Goal: Information Seeking & Learning: Learn about a topic

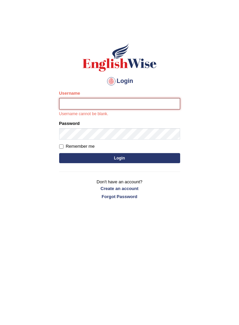
type input "varungabbi"
click at [59, 153] on button "Login" at bounding box center [119, 158] width 121 height 10
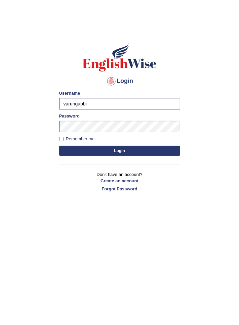
click at [96, 149] on button "Login" at bounding box center [119, 151] width 121 height 10
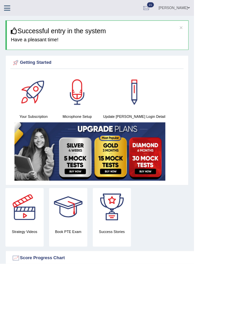
click at [6, 9] on icon at bounding box center [9, 9] width 8 height 9
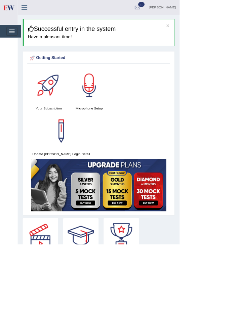
click at [11, 13] on img at bounding box center [11, 10] width 15 height 14
click at [13, 43] on span "button" at bounding box center [15, 43] width 7 height 1
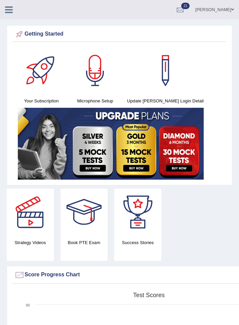
click at [10, 11] on icon at bounding box center [9, 9] width 8 height 9
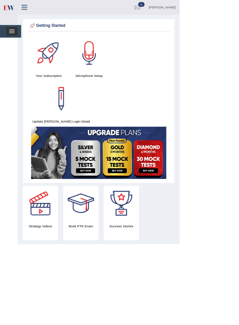
click at [16, 43] on span "button" at bounding box center [15, 43] width 7 height 1
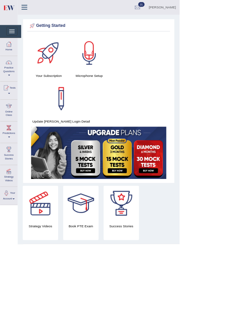
click at [9, 144] on div at bounding box center [12, 141] width 10 height 10
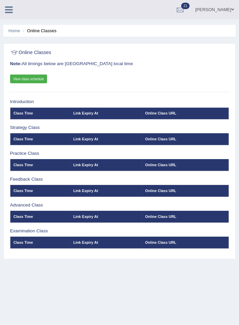
click at [30, 82] on link "View class schedule" at bounding box center [28, 79] width 37 height 9
click at [9, 9] on icon at bounding box center [9, 9] width 8 height 9
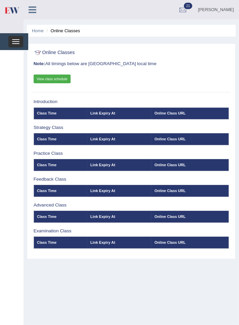
click at [17, 43] on span "button" at bounding box center [15, 43] width 7 height 1
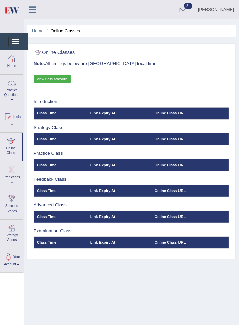
click at [9, 87] on div at bounding box center [12, 83] width 10 height 10
click at [10, 91] on div at bounding box center [119, 162] width 239 height 325
click at [13, 144] on div at bounding box center [11, 141] width 10 height 10
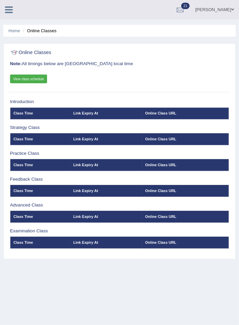
click at [21, 126] on h3 "Strategy Class" at bounding box center [119, 127] width 219 height 5
click at [35, 128] on h3 "Strategy Class" at bounding box center [119, 127] width 219 height 5
click at [8, 9] on icon at bounding box center [9, 9] width 8 height 9
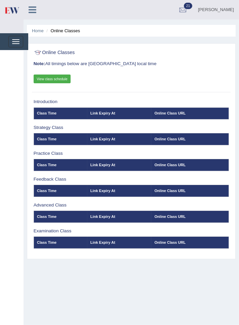
click at [41, 31] on link "Home" at bounding box center [38, 30] width 12 height 5
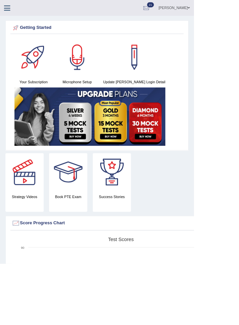
click at [9, 8] on icon at bounding box center [9, 9] width 8 height 9
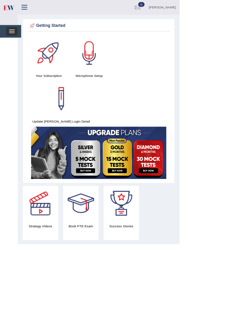
click at [16, 43] on span "button" at bounding box center [15, 43] width 7 height 1
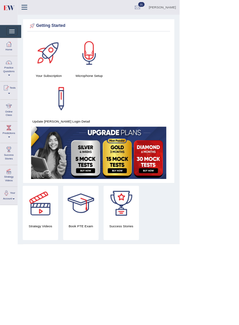
click at [14, 141] on div at bounding box center [12, 141] width 10 height 10
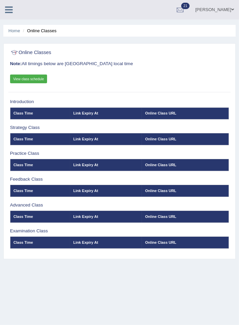
click at [17, 47] on div at bounding box center [119, 53] width 219 height 12
click at [12, 31] on link "Home" at bounding box center [14, 30] width 12 height 5
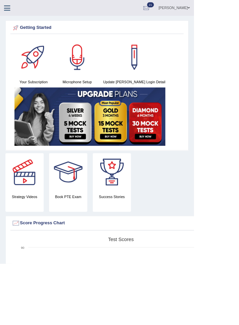
click at [9, 7] on icon at bounding box center [9, 9] width 8 height 9
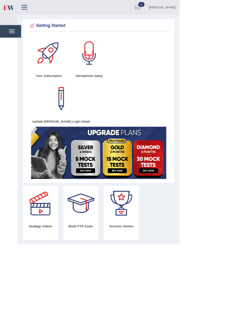
click at [17, 43] on span "button" at bounding box center [15, 43] width 7 height 1
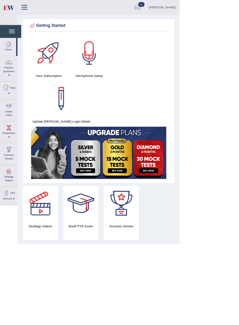
click at [13, 144] on div at bounding box center [12, 141] width 10 height 10
